Goal: Information Seeking & Learning: Understand process/instructions

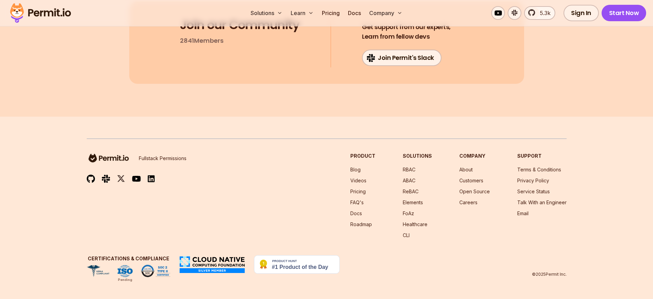
scroll to position [11792, 0]
copy code "NewPoll"
drag, startPoint x: 163, startPoint y: 217, endPoint x: 151, endPoint y: 133, distance: 84.3
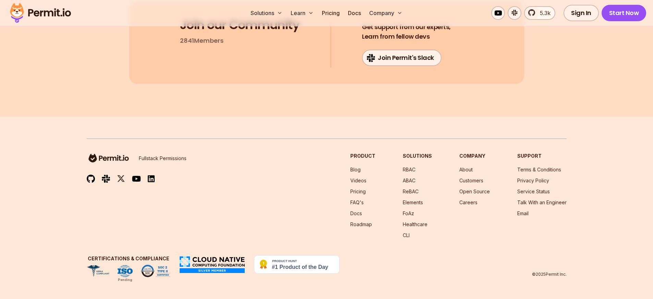
copy code "const handleSubmit = async ( e: React.FormEvent ) => { e. preventDefault (); if…"
drag, startPoint x: 218, startPoint y: 263, endPoint x: 166, endPoint y: 138, distance: 135.1
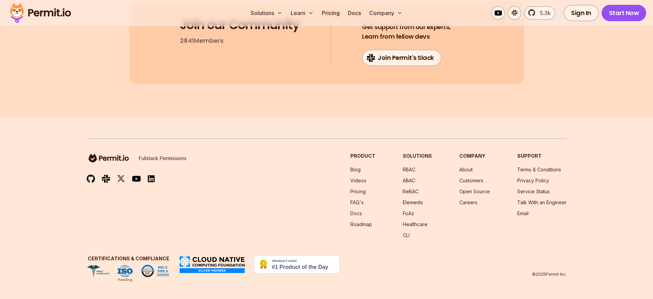
drag, startPoint x: 223, startPoint y: 265, endPoint x: 156, endPoint y: 78, distance: 198.6
copy code "useEffect ( () => { const checkPermission = async ( ) => { if (!user || !query.…"
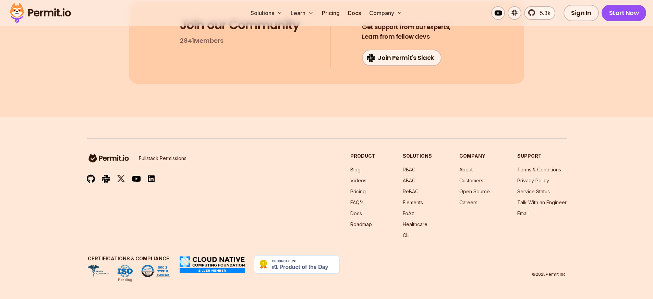
scroll to position [12656, 0]
drag, startPoint x: 195, startPoint y: 158, endPoint x: 156, endPoint y: 118, distance: 56.2
copy code "< button onClick = {() => handleVote(option.id)} disabled={!user || !canVote}} …"
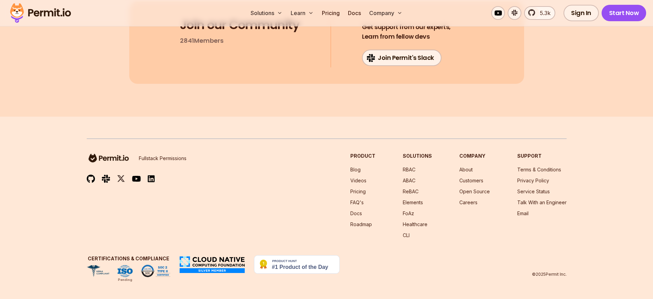
scroll to position [0, 0]
drag, startPoint x: 189, startPoint y: 156, endPoint x: 154, endPoint y: 119, distance: 51.2
copy code "< button onClick = {() => handleVote(option.id)} disabled={!user || !canVote}} …"
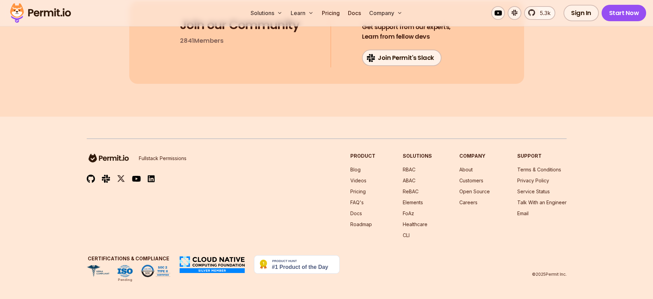
drag, startPoint x: 165, startPoint y: 220, endPoint x: 154, endPoint y: 204, distance: 19.1
copy code "{user && !canVote && ( < p className = "mt-4 text-gray-600" > You cannot vote o…"
drag, startPoint x: 215, startPoint y: 258, endPoint x: 146, endPoint y: 69, distance: 200.7
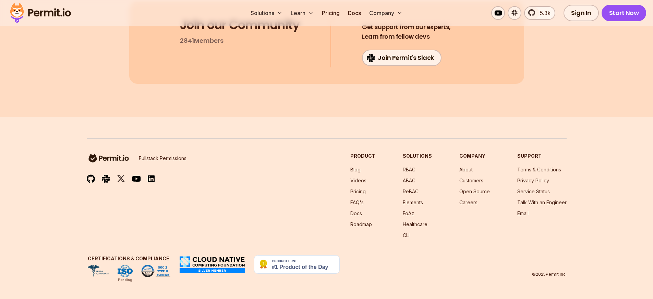
copy code "useEffect (() => { const checkPollPermissions = async () => { if (!user || !pol…"
